Goal: Task Accomplishment & Management: Complete application form

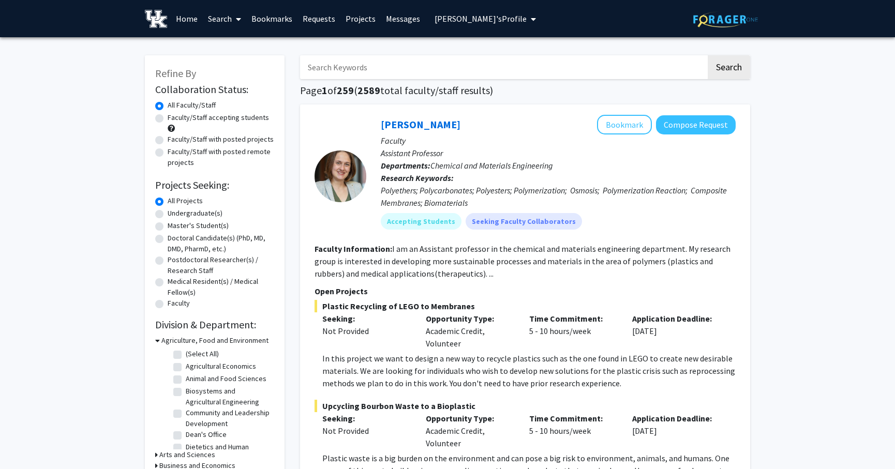
click at [531, 17] on icon "My profile dropdown to access profile and logout" at bounding box center [533, 19] width 5 height 8
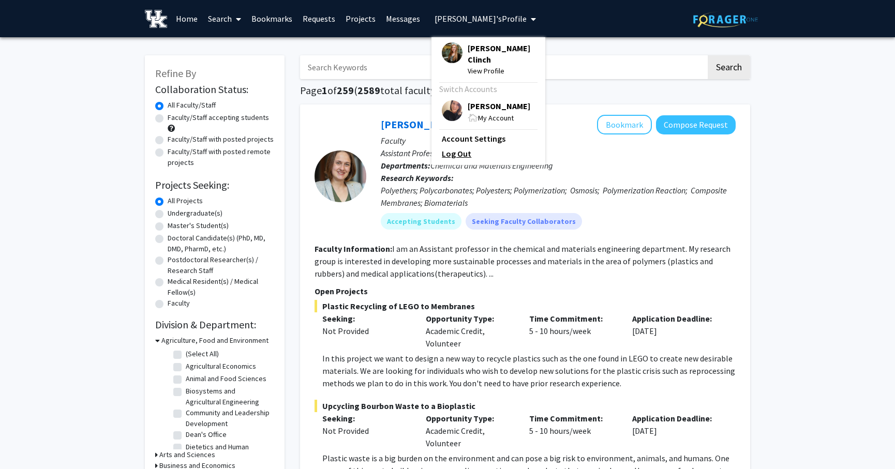
click at [450, 154] on link "Log Out" at bounding box center [488, 153] width 93 height 12
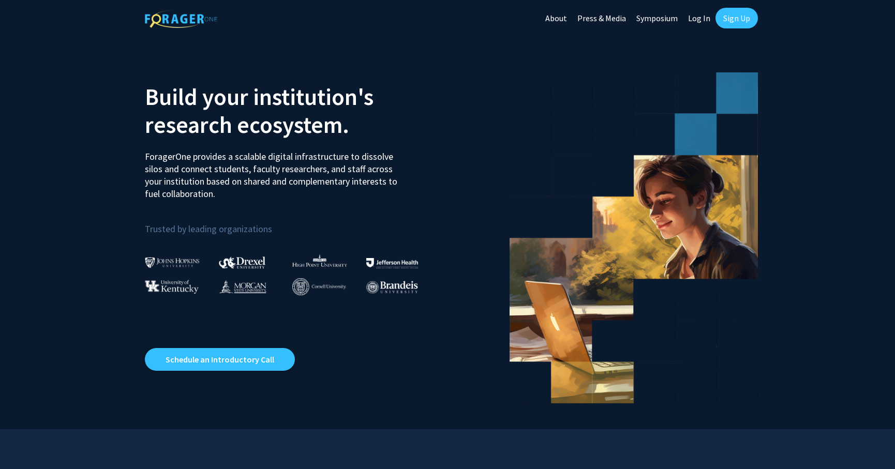
click at [748, 12] on link "Sign Up" at bounding box center [736, 18] width 42 height 21
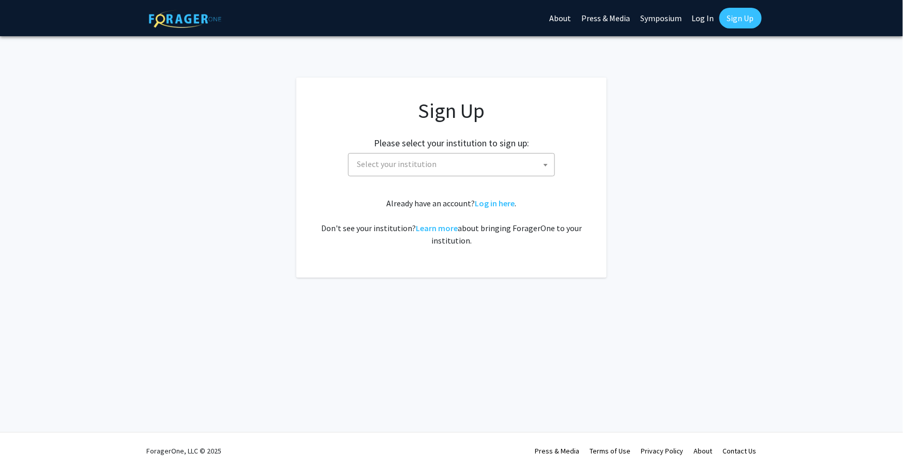
click at [386, 168] on span "Select your institution" at bounding box center [397, 164] width 80 height 10
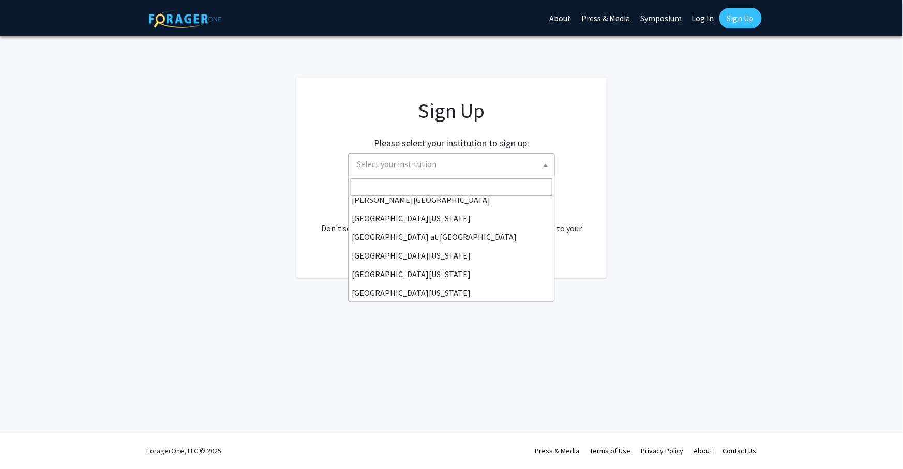
scroll to position [362, 0]
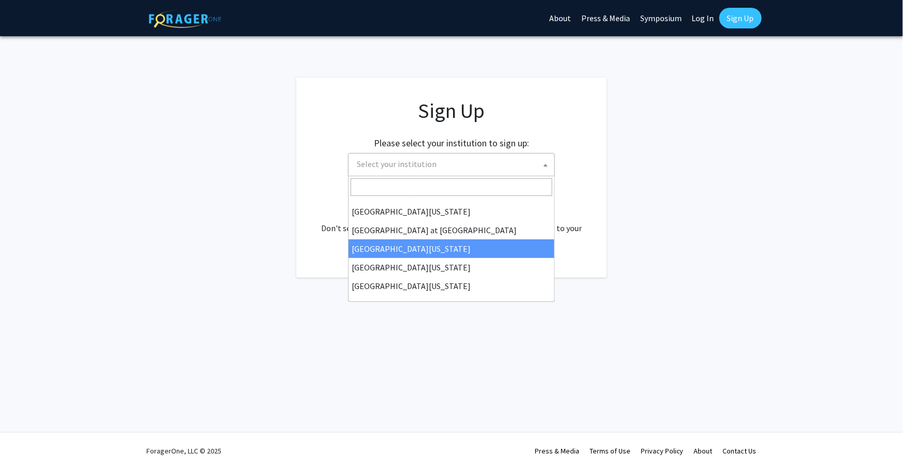
select select "13"
